Goal: Information Seeking & Learning: Learn about a topic

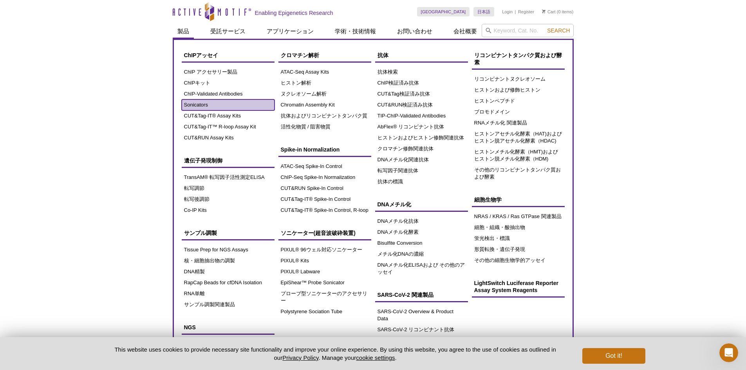
click at [205, 103] on link "Sonicators" at bounding box center [228, 105] width 93 height 11
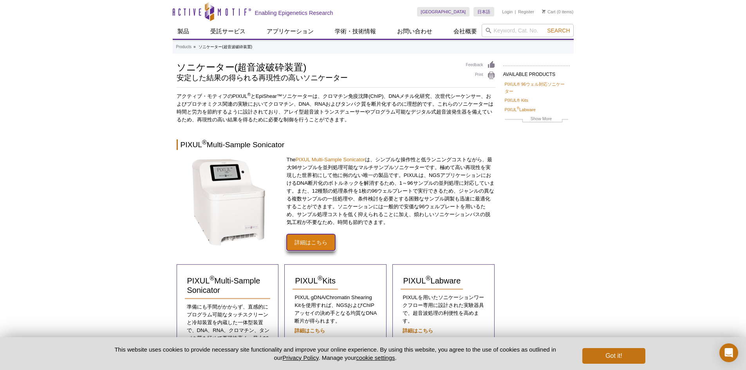
click at [312, 241] on link "詳細はこちら" at bounding box center [311, 242] width 49 height 16
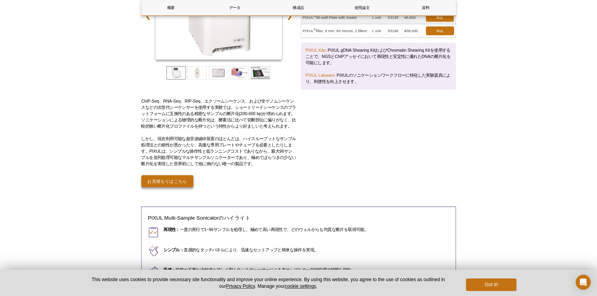
scroll to position [165, 0]
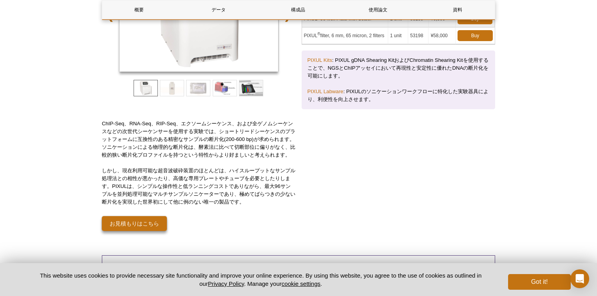
drag, startPoint x: 752, startPoint y: 0, endPoint x: 241, endPoint y: 158, distance: 534.1
click at [241, 158] on p "ChIP-Seq、RNA-Seq、RIP-Seq、エクソームシーケンス、および全ゲノムシーケンスなどの次世代シーケンサーを使用する実験では、ショートリードシー…" at bounding box center [199, 139] width 194 height 39
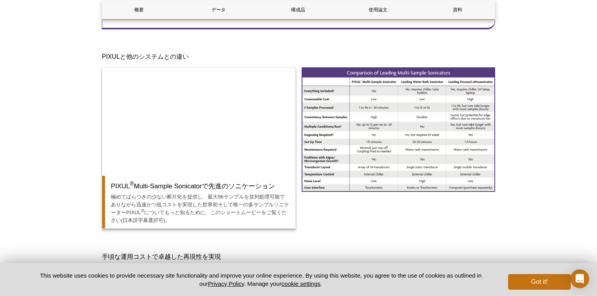
scroll to position [526, 0]
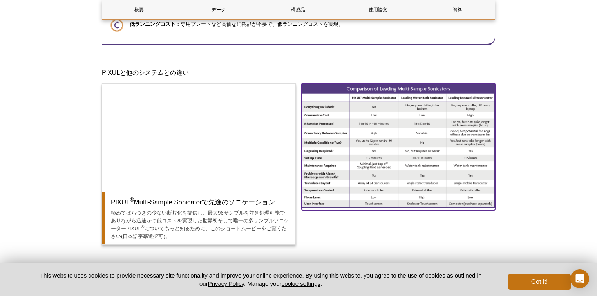
click at [408, 144] on img at bounding box center [399, 145] width 194 height 125
click at [391, 141] on img at bounding box center [399, 145] width 194 height 125
